Goal: Information Seeking & Learning: Compare options

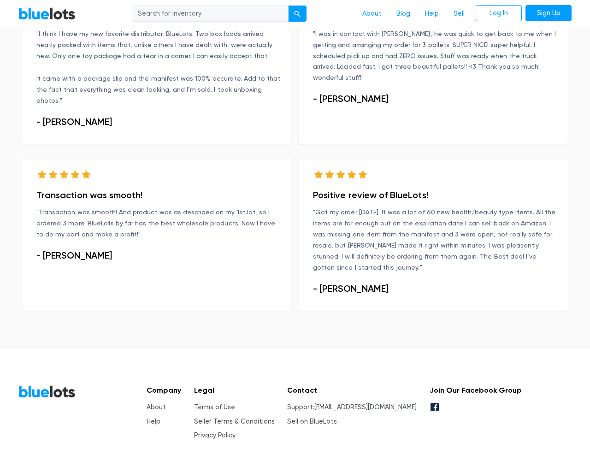
scroll to position [561, 0]
type input "the"
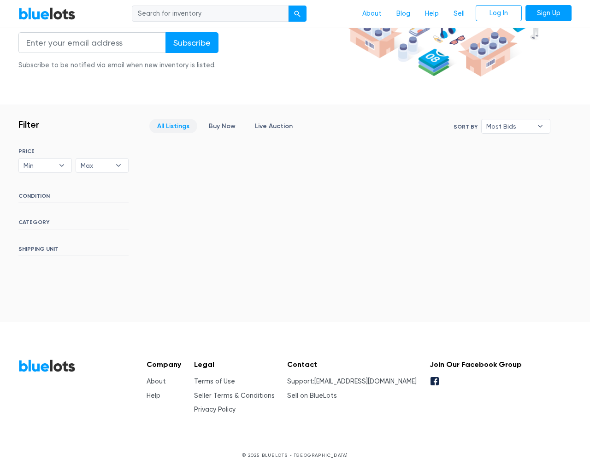
scroll to position [167, 0]
type input "the"
type input "testing@example.com"
type input "e"
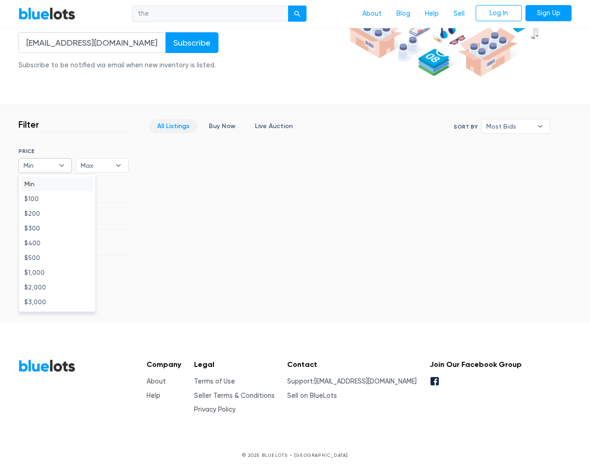
type input "e"
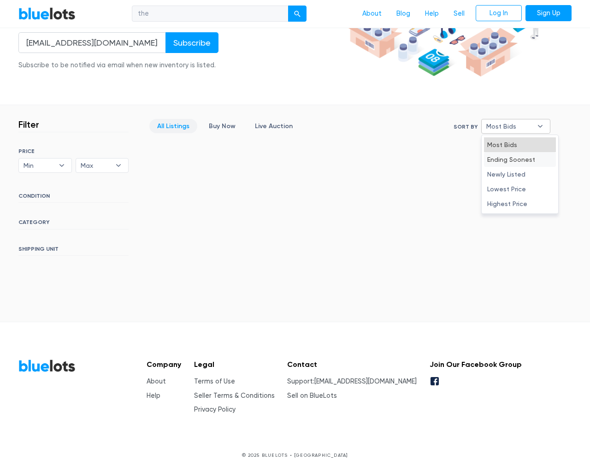
type input "e"
select select "10000"
select select "50000"
select select "ending_soonest"
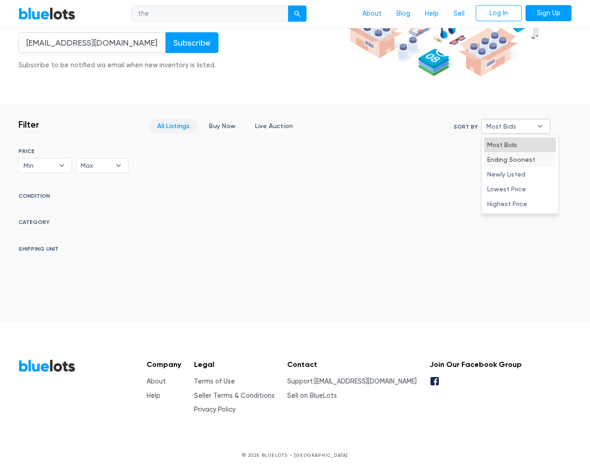
select select "50000"
select select "highest_price"
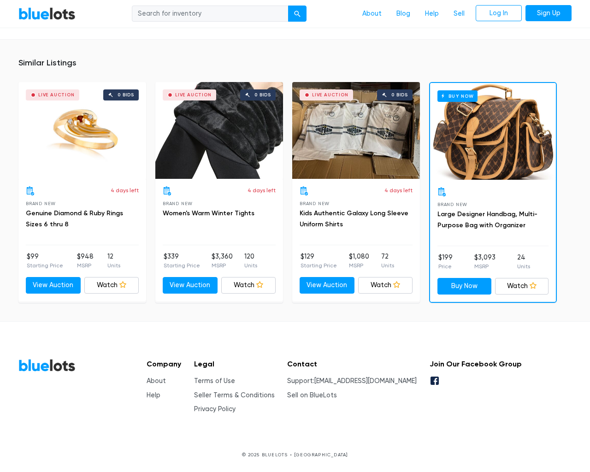
scroll to position [586, 0]
type input "the"
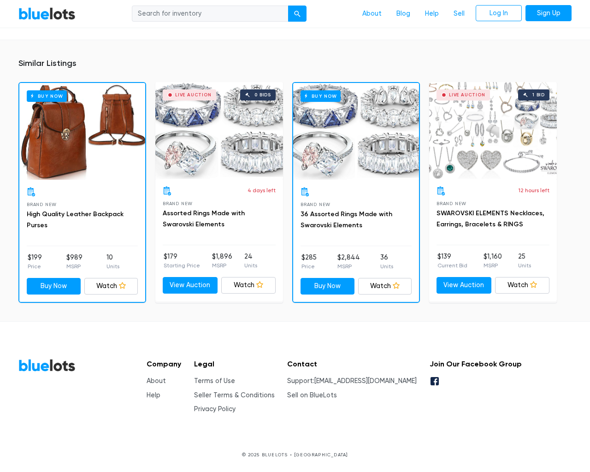
scroll to position [691, 0]
type input "the"
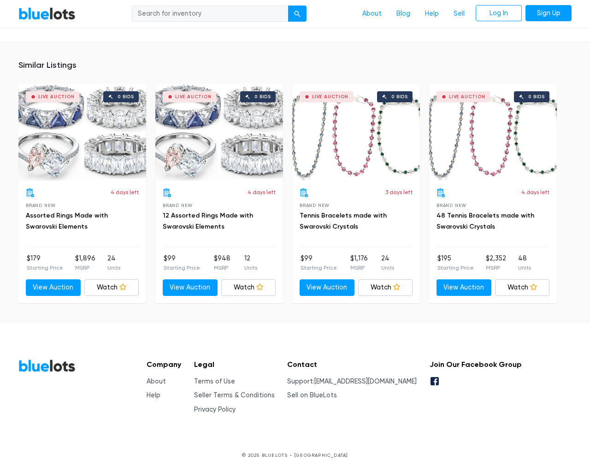
scroll to position [729, 0]
type input "the"
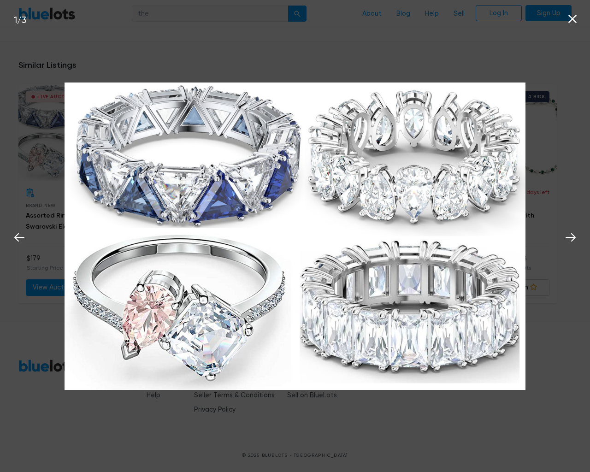
scroll to position [730, 0]
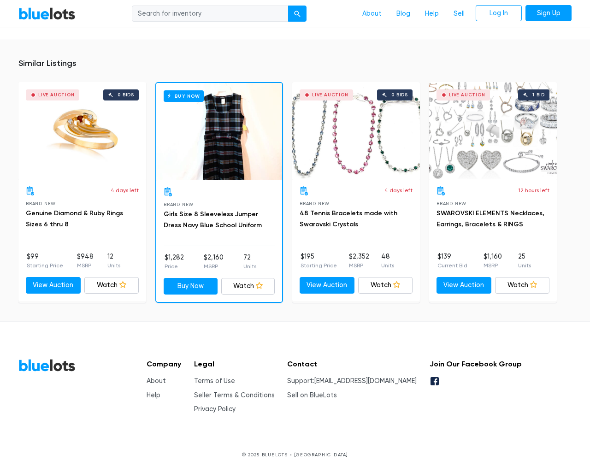
scroll to position [625, 0]
type input "the"
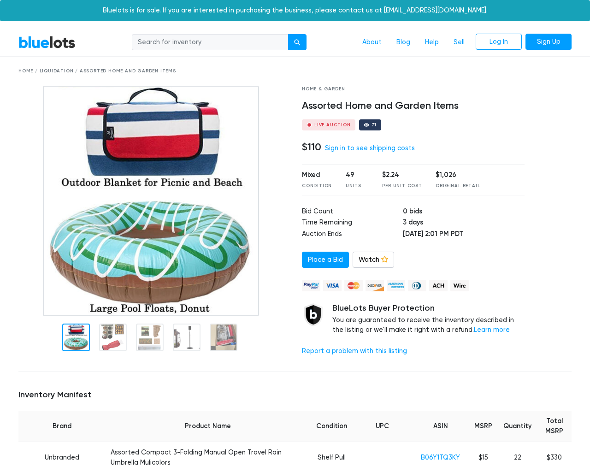
scroll to position [1134, 0]
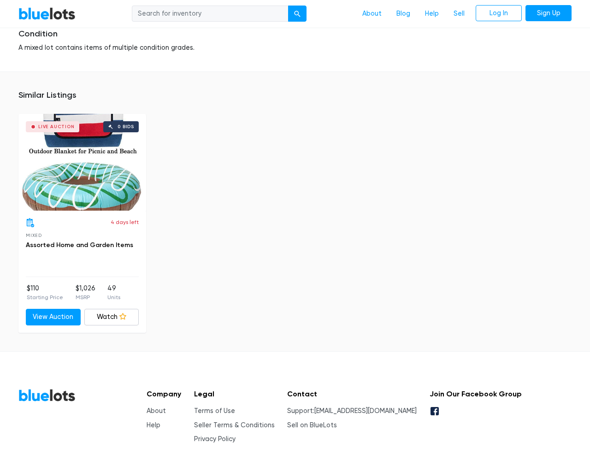
type input "the"
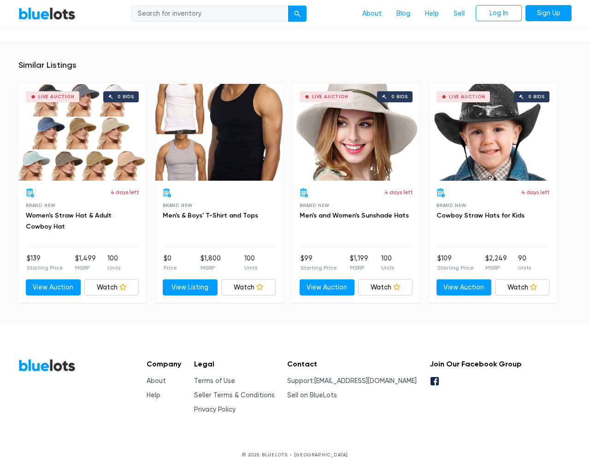
scroll to position [577, 0]
type input "the"
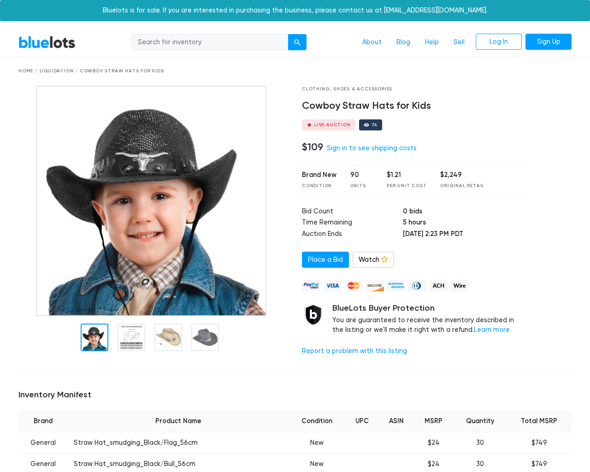
scroll to position [647, 0]
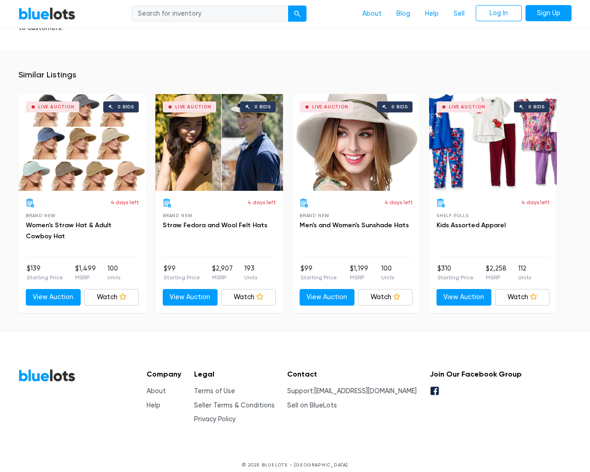
type input "the"
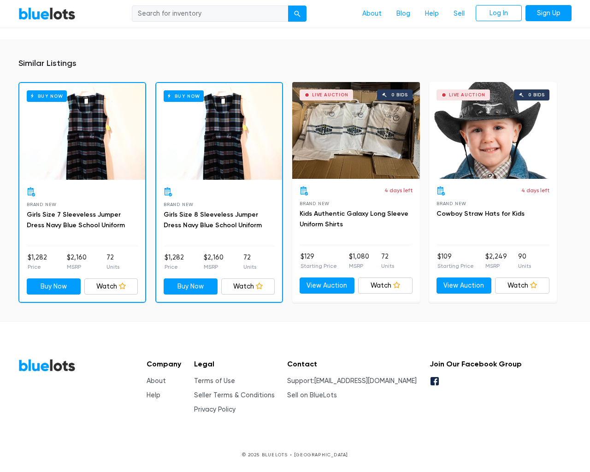
scroll to position [643, 0]
type input "the"
